Goal: Information Seeking & Learning: Learn about a topic

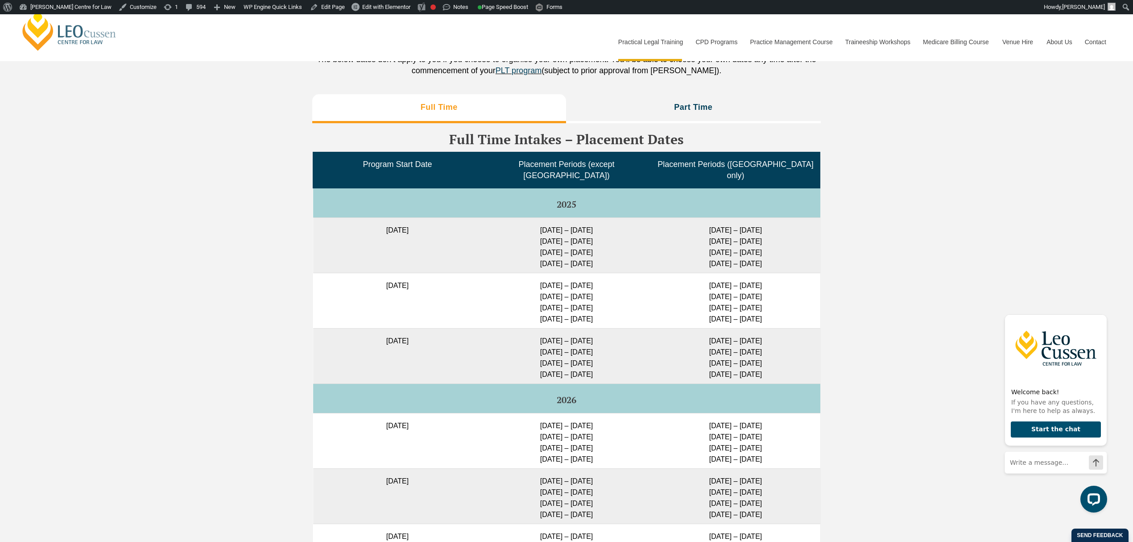
click at [174, 257] on div "Full Time Part Time Full Time Intakes – Placement Dates Program Start Date Plac…" at bounding box center [566, 434] width 1133 height 688
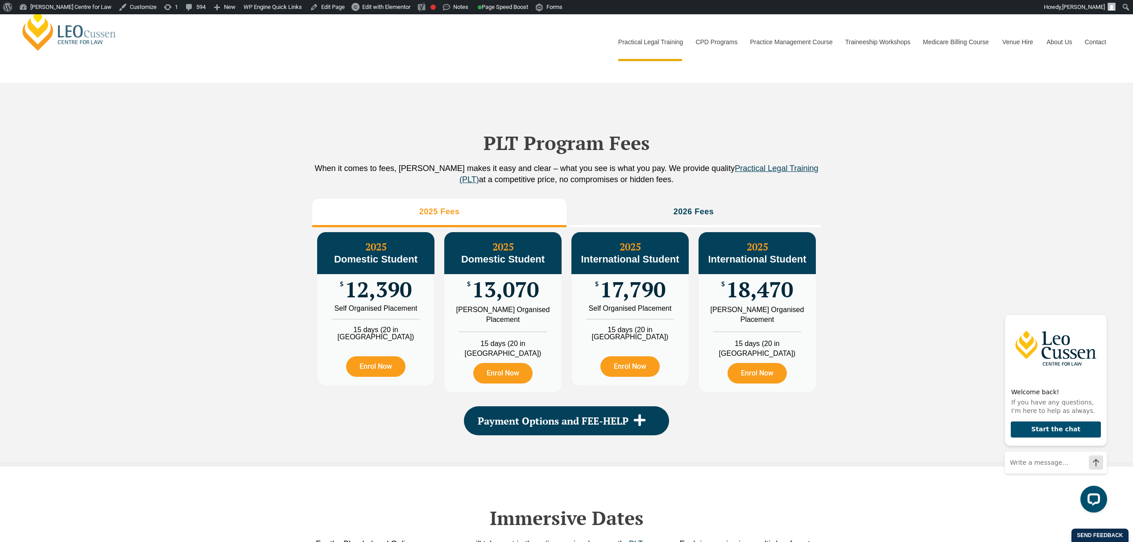
scroll to position [416, 0]
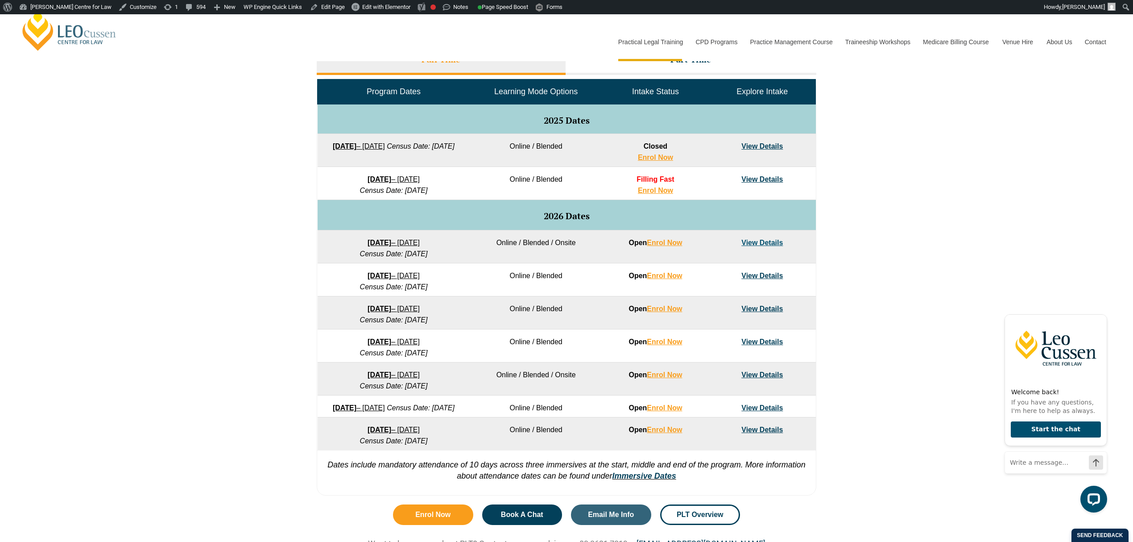
click at [751, 175] on link "View Details" at bounding box center [762, 179] width 41 height 8
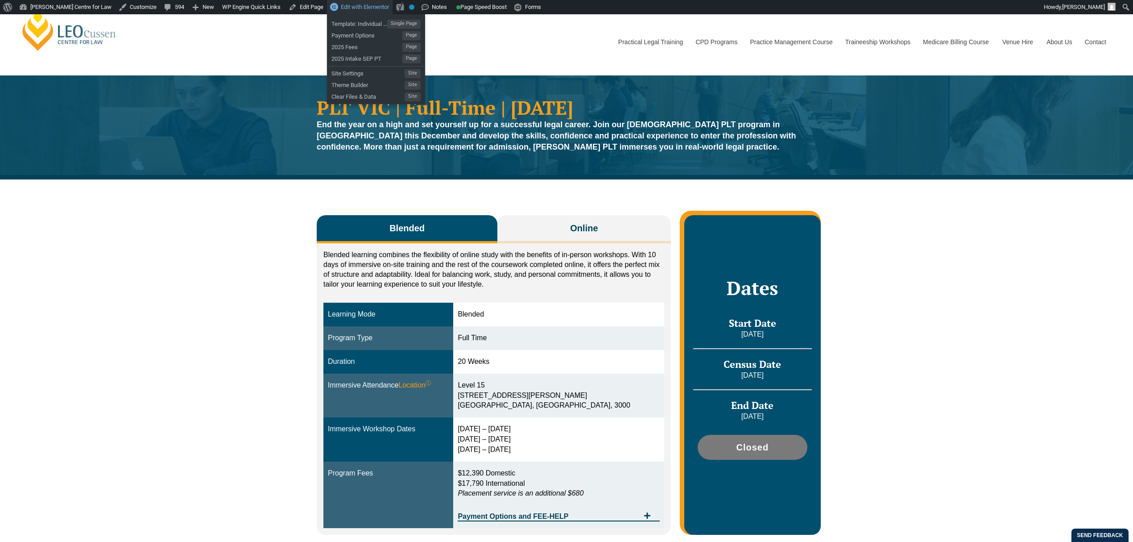
click at [353, 10] on span "Edit with Elementor" at bounding box center [365, 7] width 48 height 7
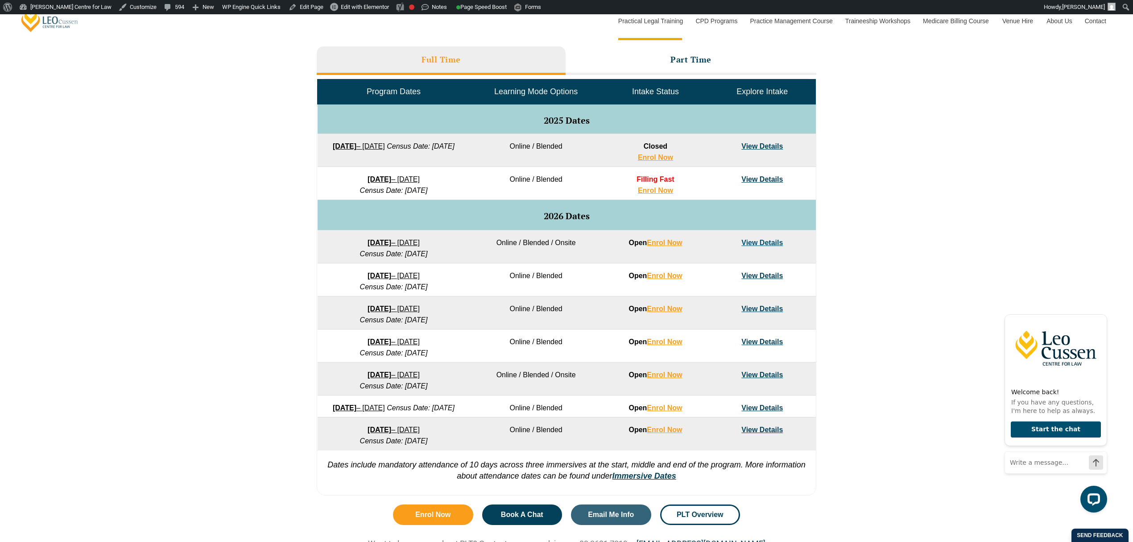
click at [768, 179] on link "View Details" at bounding box center [762, 179] width 41 height 8
click at [768, 178] on link "View Details" at bounding box center [762, 179] width 41 height 8
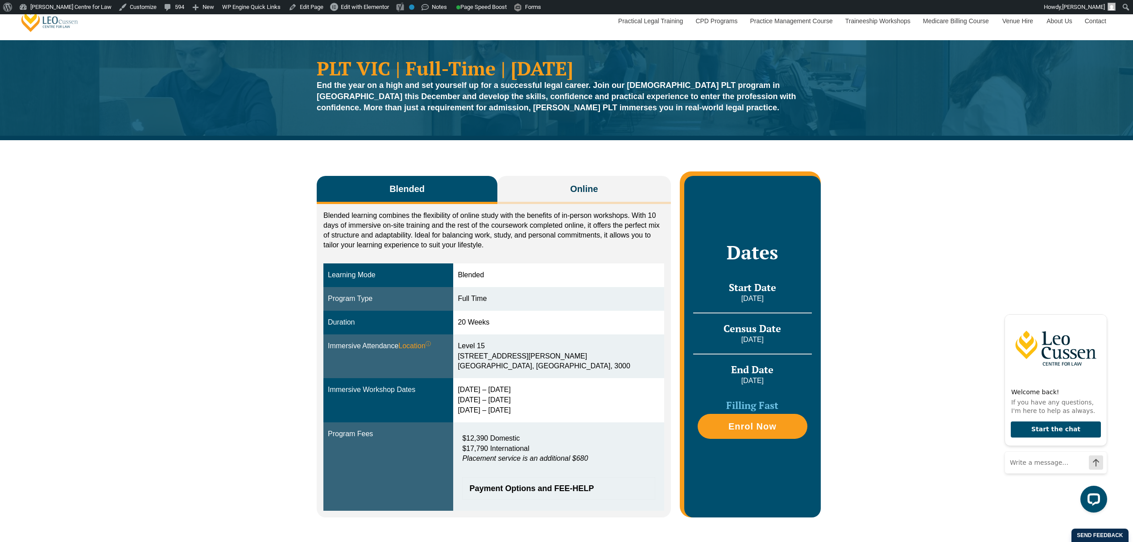
scroll to position [59, 0]
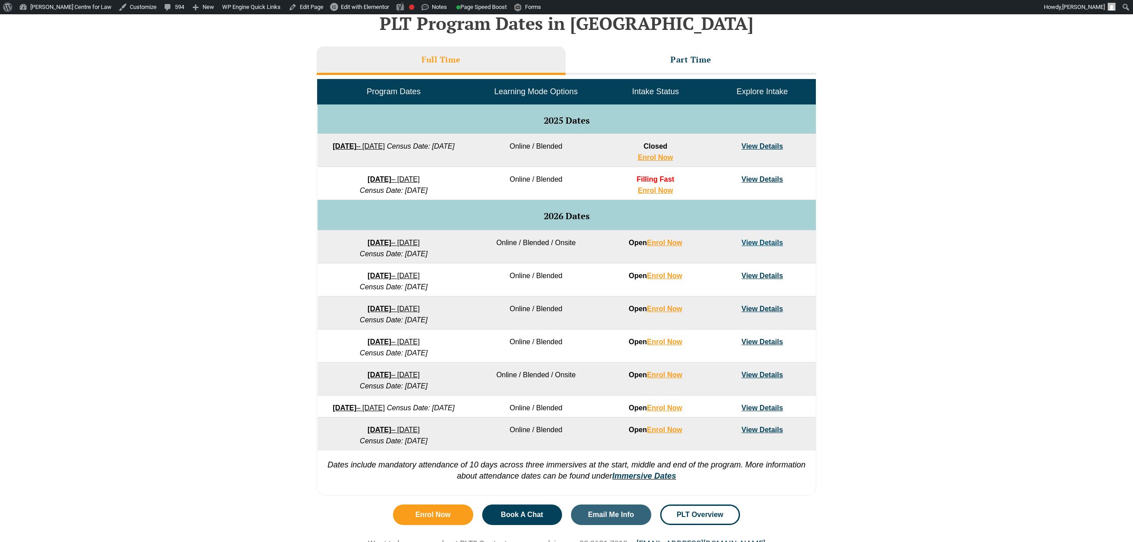
scroll to position [416, 0]
click at [754, 245] on link "View Details" at bounding box center [762, 243] width 41 height 8
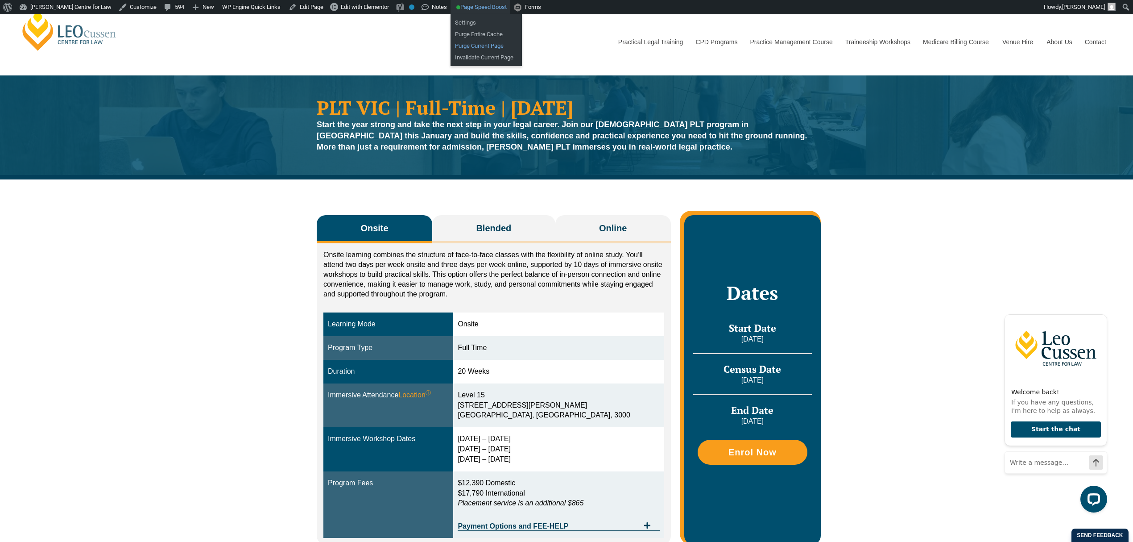
click at [481, 42] on link "Purge Current Page" at bounding box center [486, 46] width 71 height 12
click at [1104, 305] on icon "Hide greeting" at bounding box center [1102, 307] width 5 height 5
